Goal: Transaction & Acquisition: Download file/media

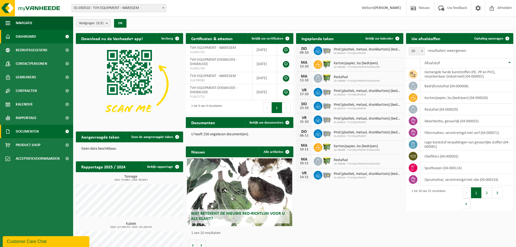
click at [34, 131] on span "Documenten" at bounding box center [27, 132] width 23 height 14
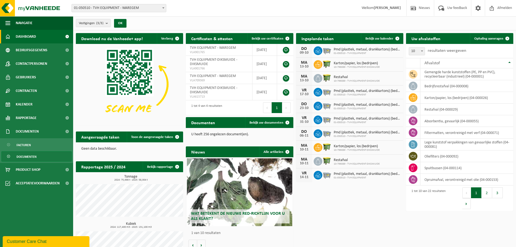
click at [20, 157] on span "Documenten" at bounding box center [27, 156] width 20 height 10
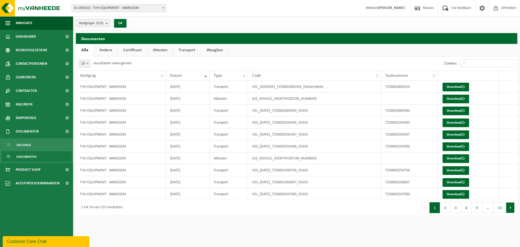
click at [511, 208] on button "Volgende" at bounding box center [510, 207] width 8 height 11
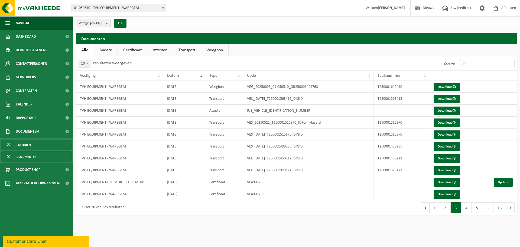
click at [27, 144] on span "Facturen" at bounding box center [24, 145] width 14 height 10
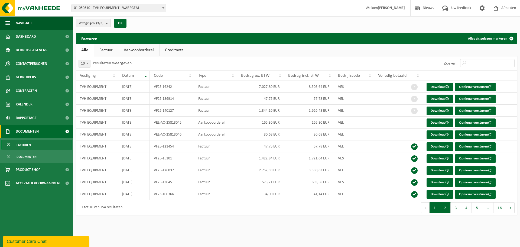
click at [448, 207] on button "2" at bounding box center [445, 207] width 11 height 11
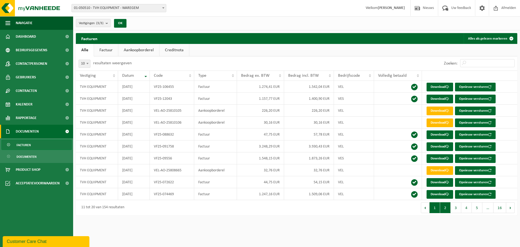
click at [435, 209] on button "1" at bounding box center [434, 207] width 11 height 11
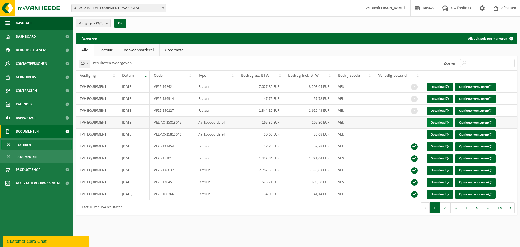
click at [439, 124] on link "Download" at bounding box center [439, 122] width 27 height 9
click at [438, 134] on link "Download" at bounding box center [439, 134] width 27 height 9
